Goal: Check status: Check status

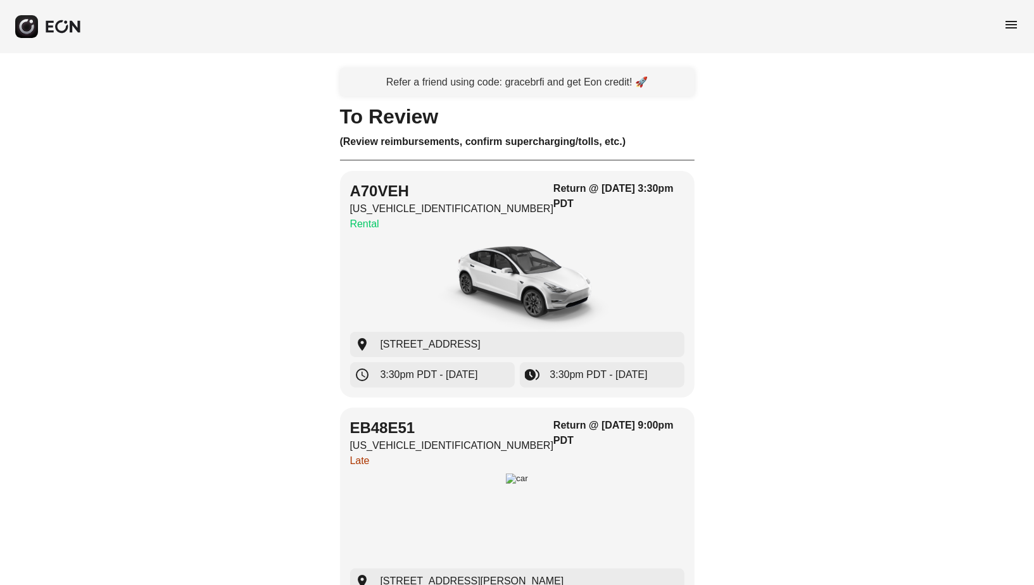
click at [1030, 29] on div "menu" at bounding box center [517, 26] width 1034 height 53
click at [1022, 29] on div "menu" at bounding box center [517, 26] width 1034 height 53
click at [1012, 22] on span "menu" at bounding box center [1011, 24] width 15 height 15
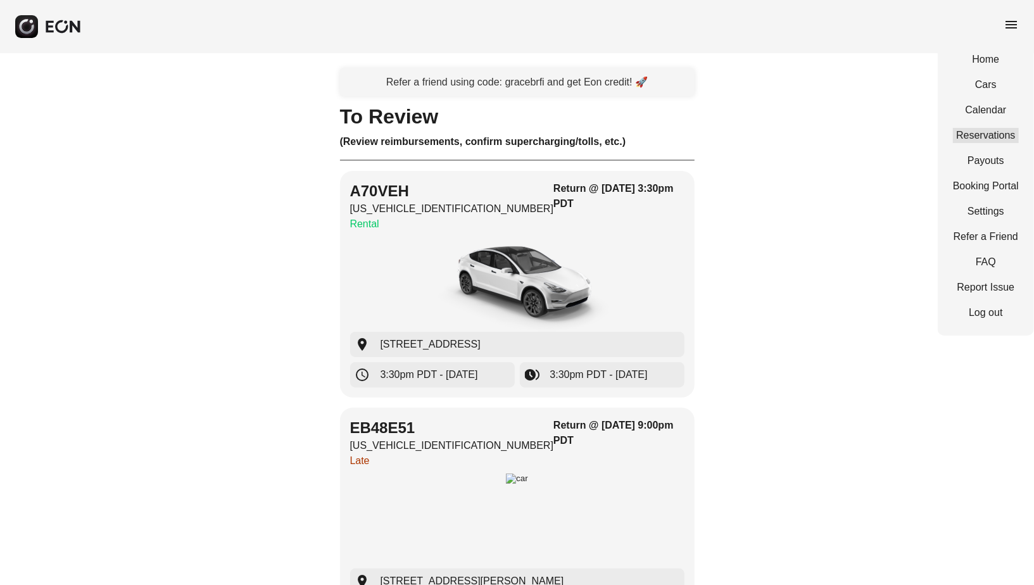
click at [971, 136] on link "Reservations" at bounding box center [986, 135] width 66 height 15
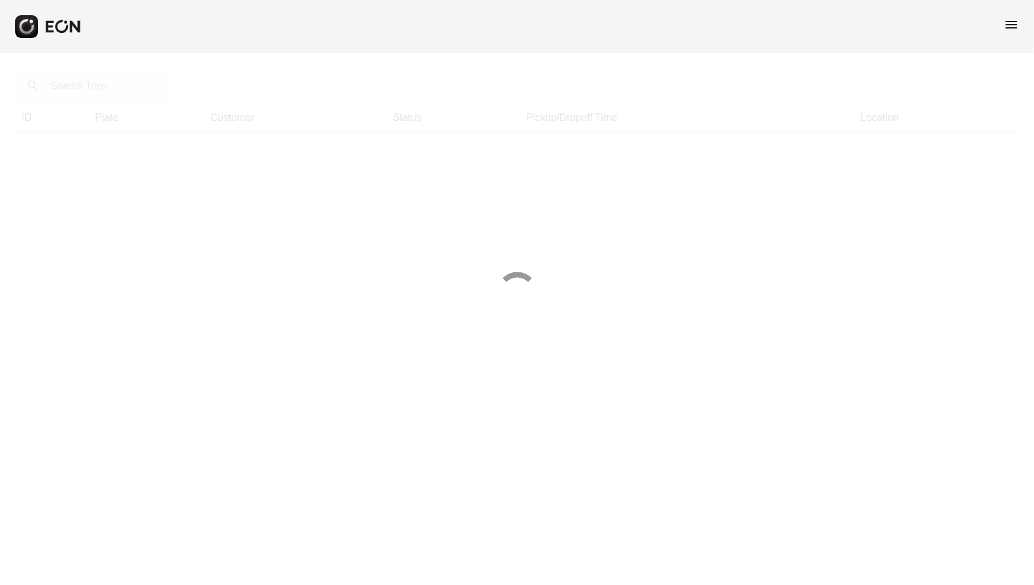
click at [102, 86] on div at bounding box center [517, 292] width 1034 height 585
click at [101, 86] on div at bounding box center [517, 292] width 1034 height 585
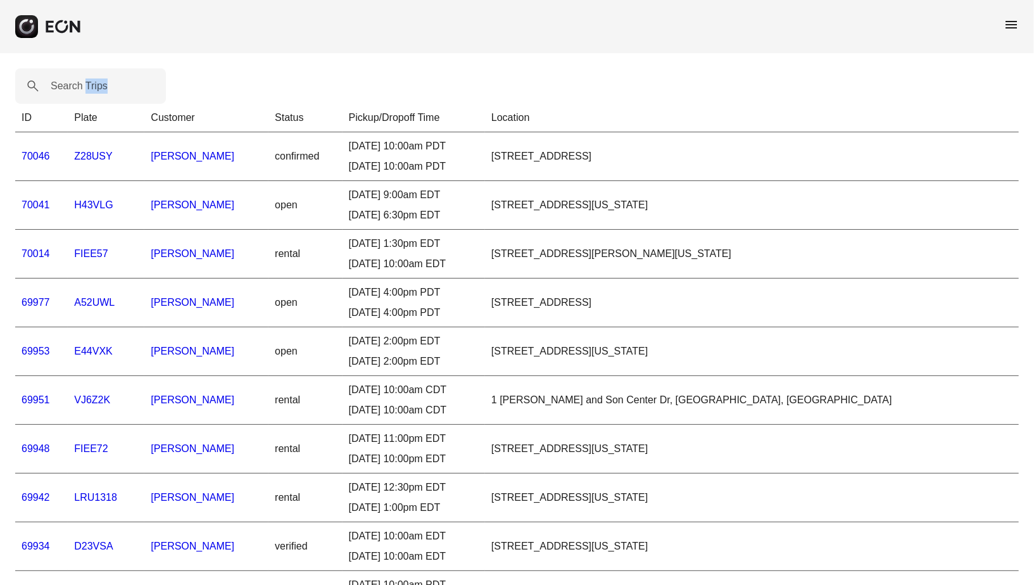
click at [101, 86] on label "Search Trips" at bounding box center [79, 86] width 57 height 15
click at [101, 86] on Trips "Search Trips" at bounding box center [90, 85] width 151 height 35
click at [101, 86] on label "Search Trips" at bounding box center [79, 86] width 57 height 15
click at [101, 86] on Trips "Search Trips" at bounding box center [90, 85] width 151 height 35
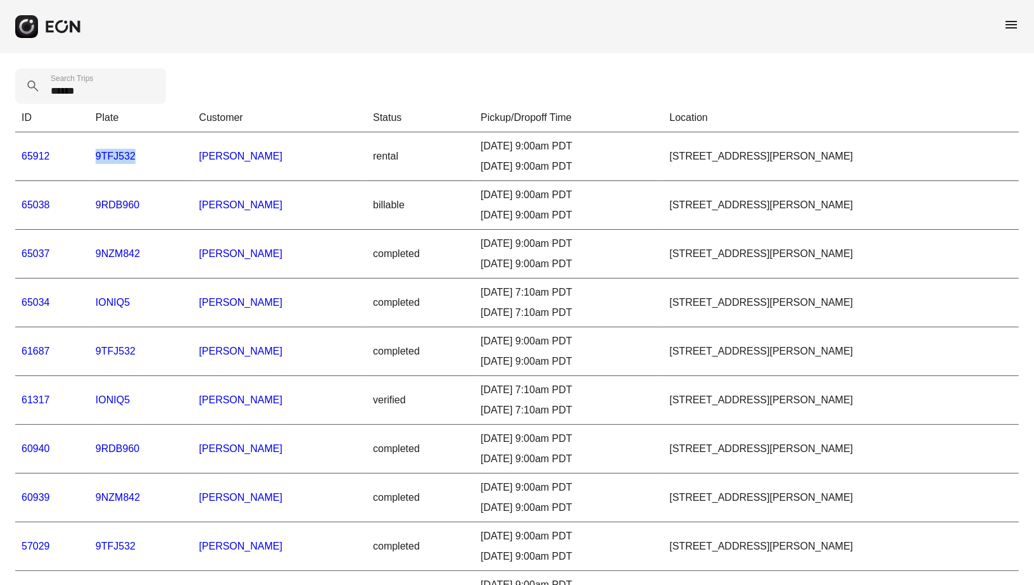
drag, startPoint x: 134, startPoint y: 153, endPoint x: 92, endPoint y: 160, distance: 41.6
click at [92, 160] on td "9TFJ532" at bounding box center [141, 156] width 104 height 49
copy link "9TFJ532"
click at [96, 87] on Trips "******" at bounding box center [90, 85] width 151 height 35
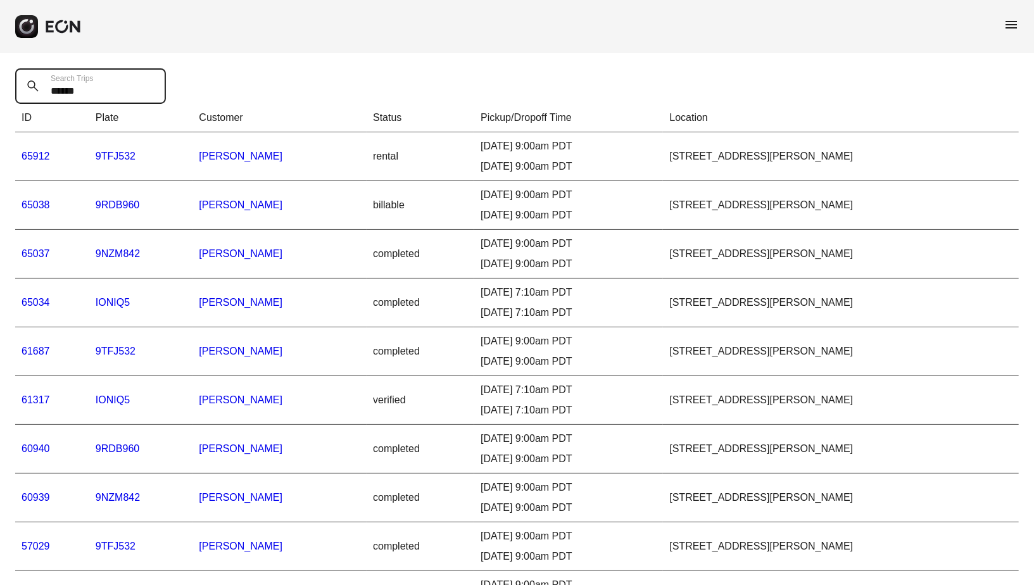
paste Trips "*"
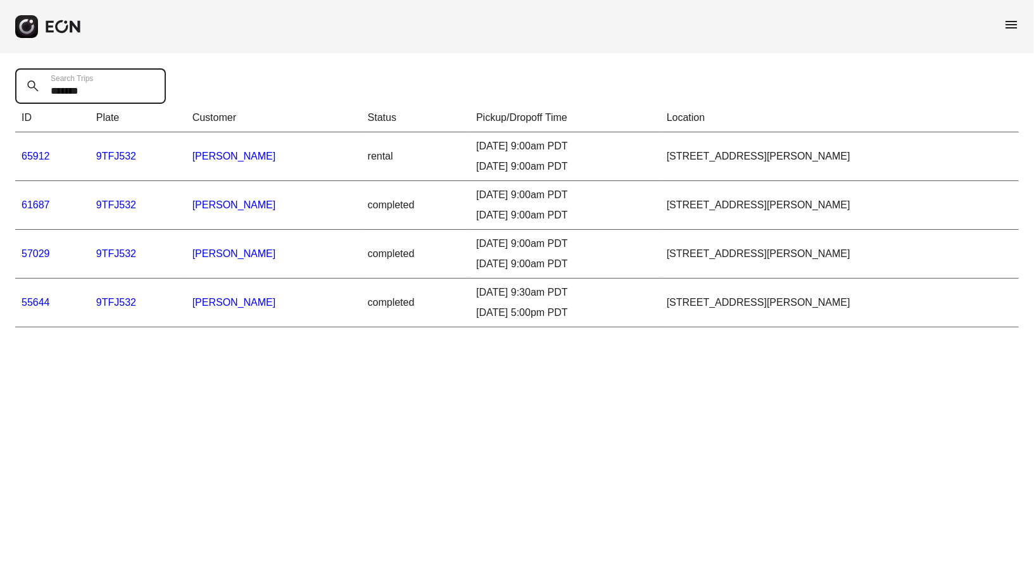
type Trips "*******"
click at [32, 250] on link "57029" at bounding box center [36, 253] width 28 height 11
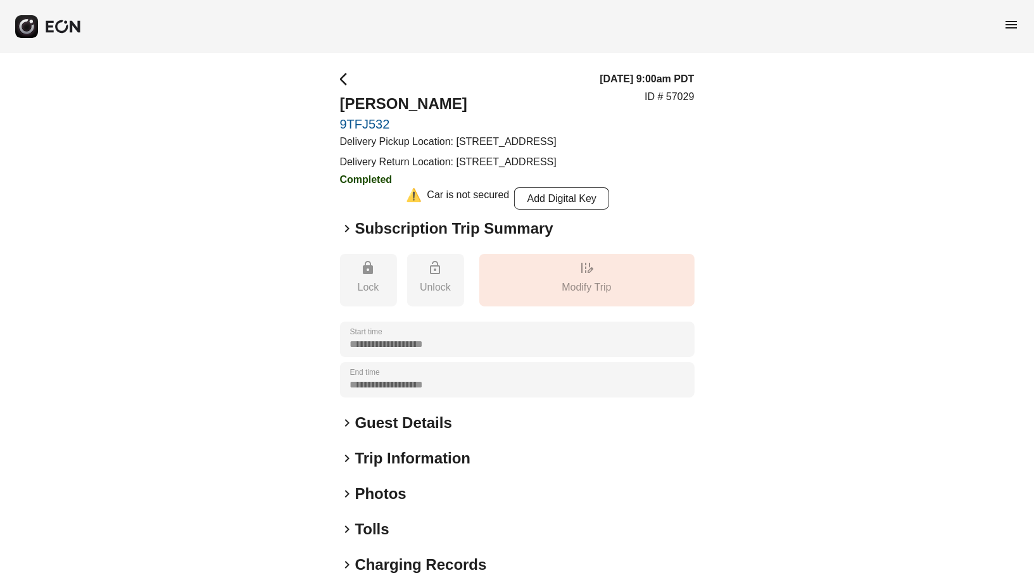
scroll to position [118, 0]
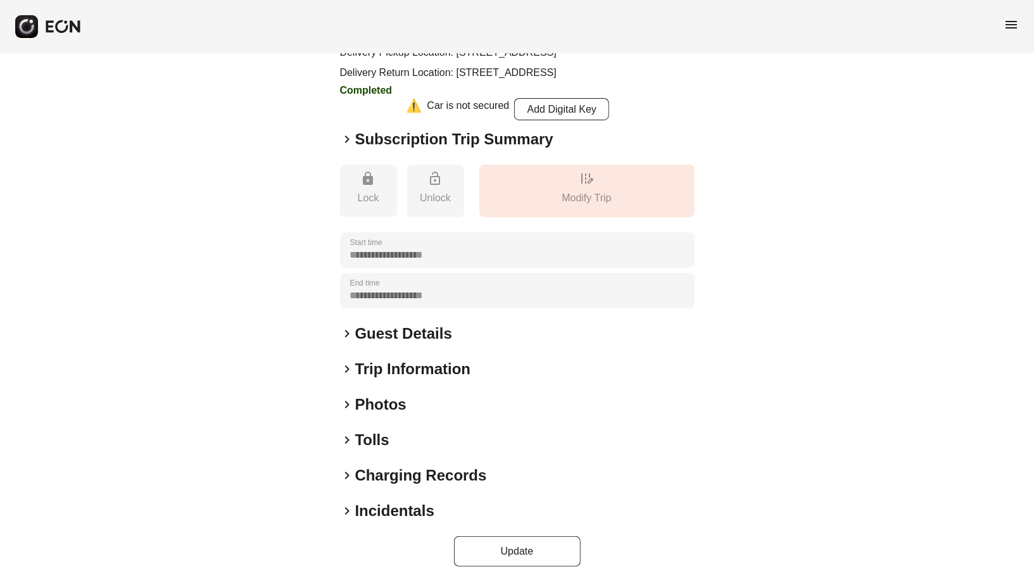
click at [374, 405] on h2 "Photos" at bounding box center [380, 404] width 51 height 20
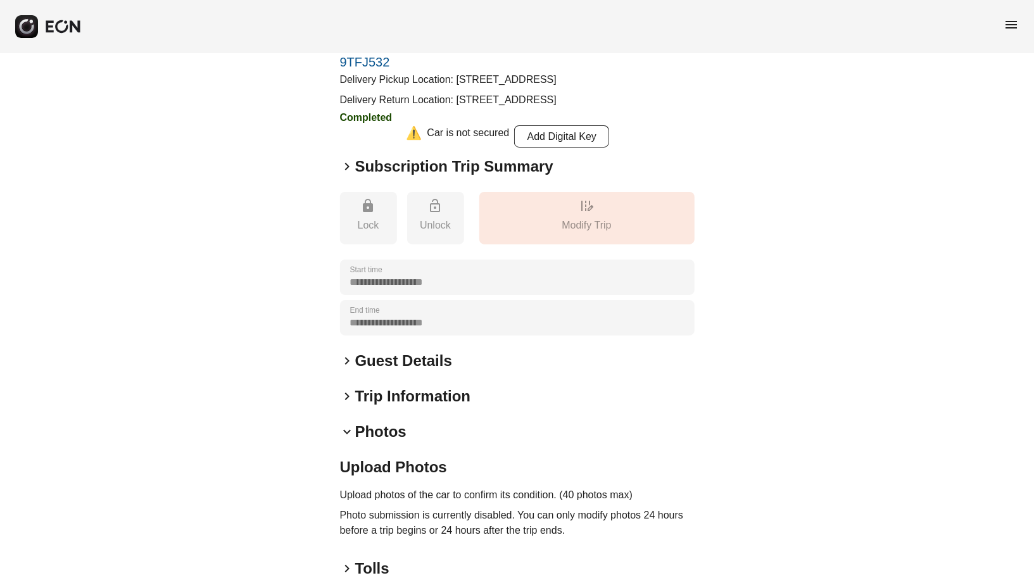
scroll to position [0, 0]
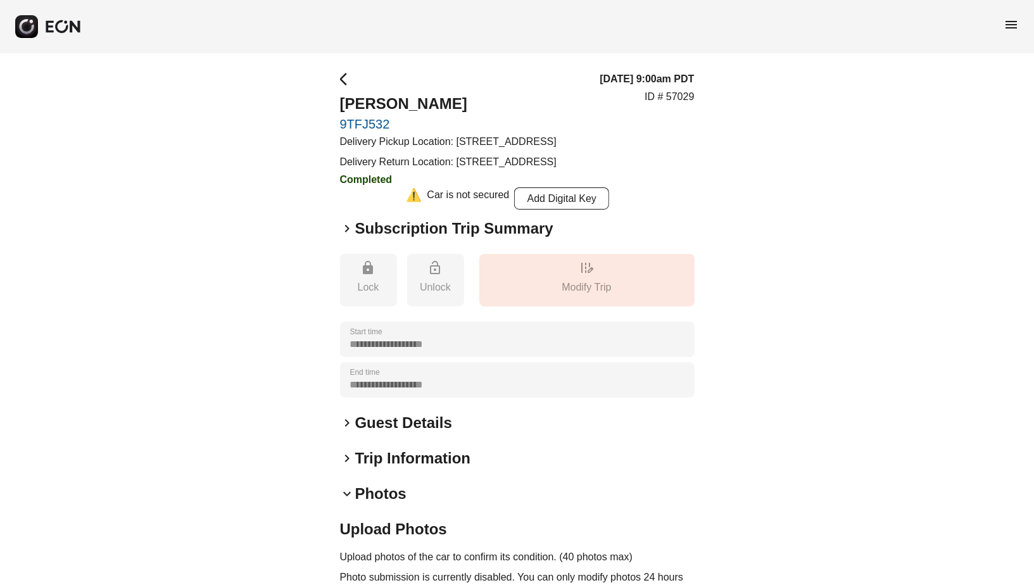
click at [672, 104] on p "ID # 57029" at bounding box center [669, 96] width 49 height 15
copy p "57029"
